Goal: Task Accomplishment & Management: Use online tool/utility

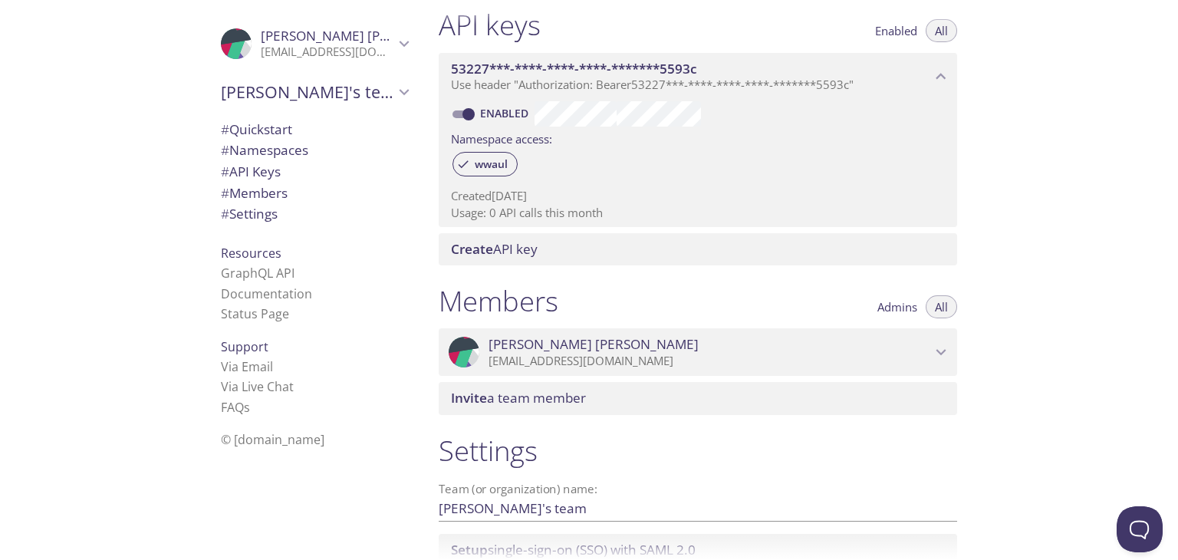
scroll to position [531, 0]
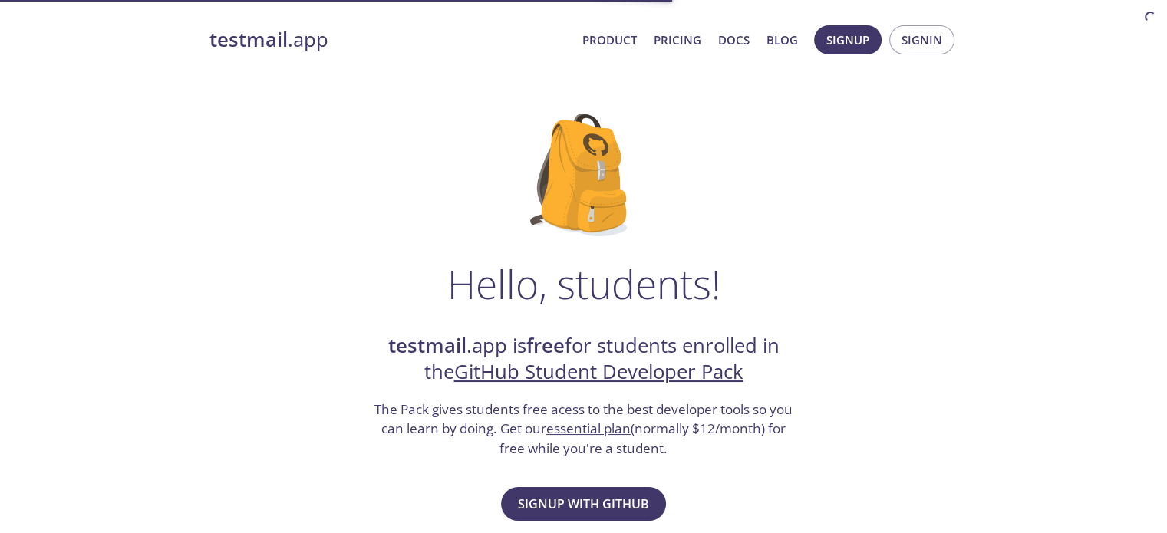
click at [264, 38] on strong "testmail" at bounding box center [248, 39] width 78 height 27
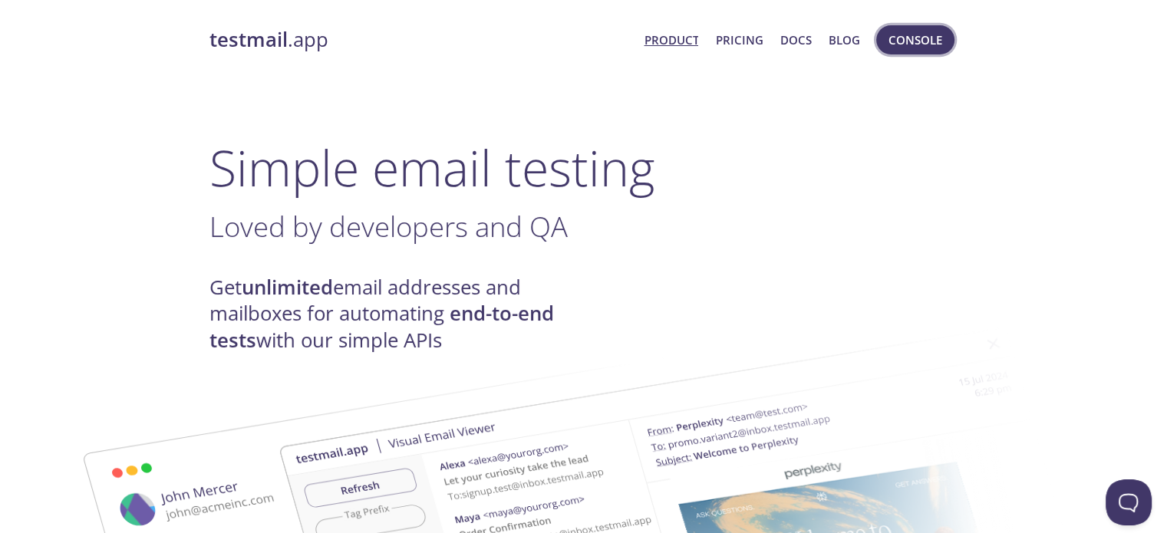
click at [939, 44] on span "Console" at bounding box center [915, 40] width 54 height 20
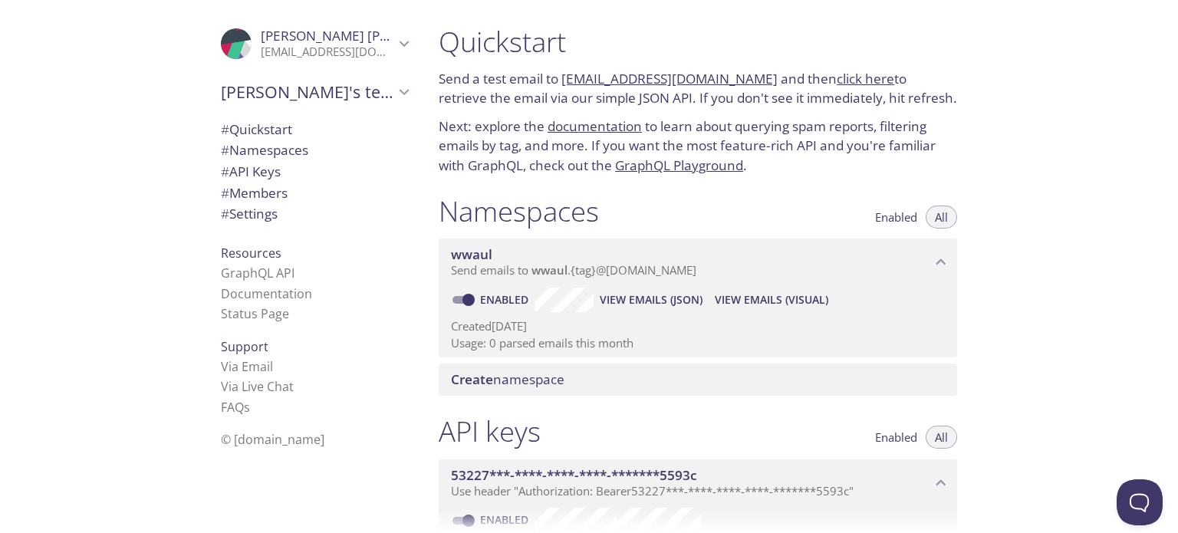
click at [115, 377] on div ".cls-1 { fill: #6d5ca8; } .cls-2 { fill: #3fc191; } .cls-3 { fill: #3b4752; } .…" at bounding box center [213, 266] width 426 height 533
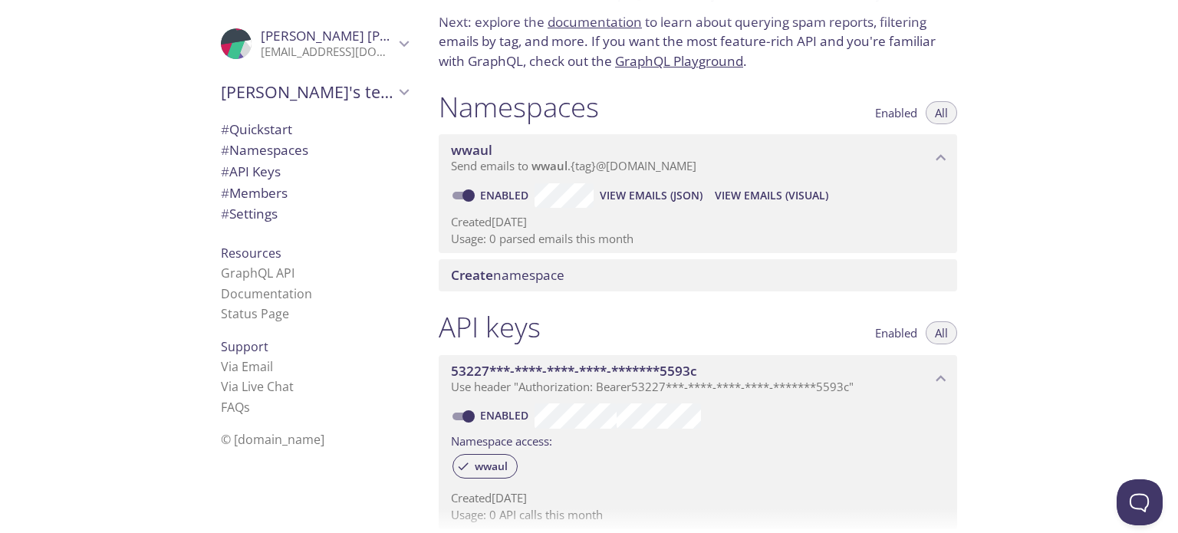
scroll to position [104, 0]
